Goal: Transaction & Acquisition: Book appointment/travel/reservation

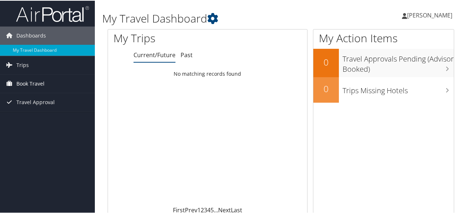
click at [31, 82] on span "Book Travel" at bounding box center [30, 83] width 28 height 18
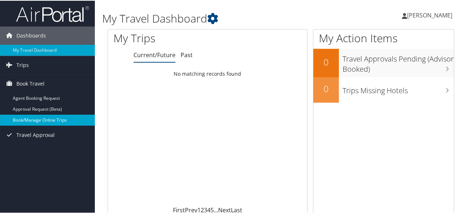
click at [47, 119] on link "Book/Manage Online Trips" at bounding box center [47, 119] width 95 height 11
